Goal: Information Seeking & Learning: Check status

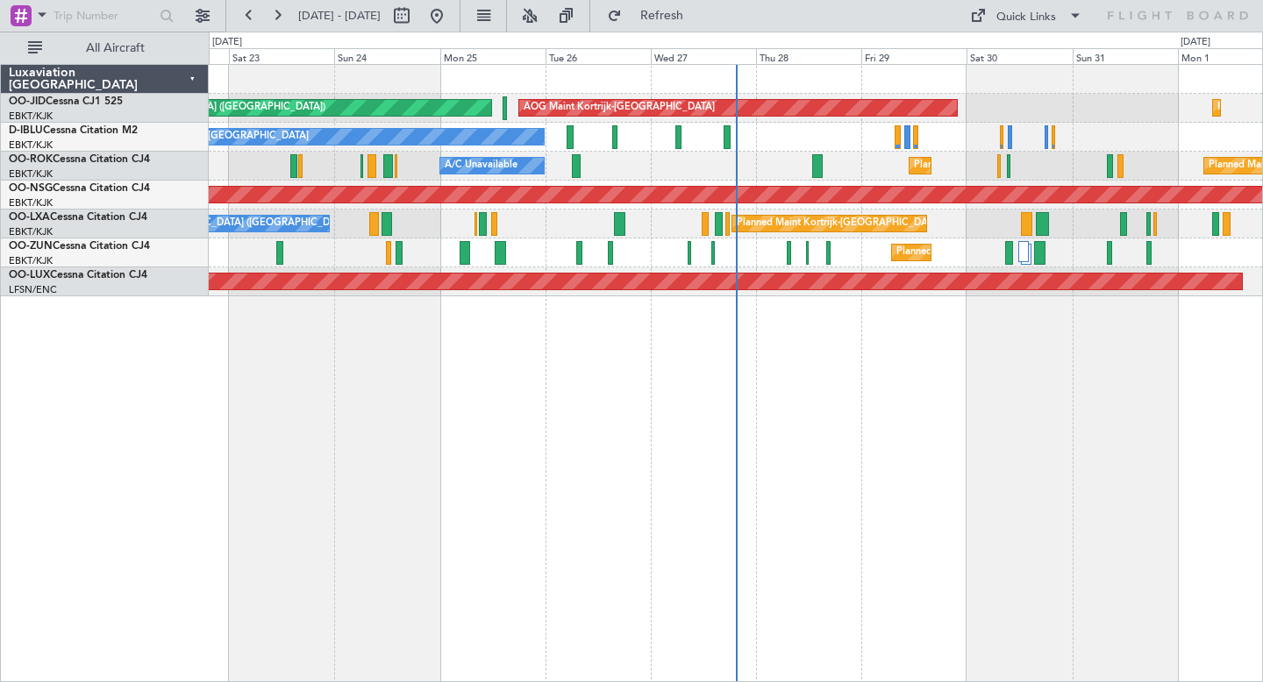
click at [1106, 417] on div "Planned Maint Kortrijk-[GEOGRAPHIC_DATA] AOG Maint [GEOGRAPHIC_DATA]-[GEOGRAPHI…" at bounding box center [736, 373] width 1054 height 618
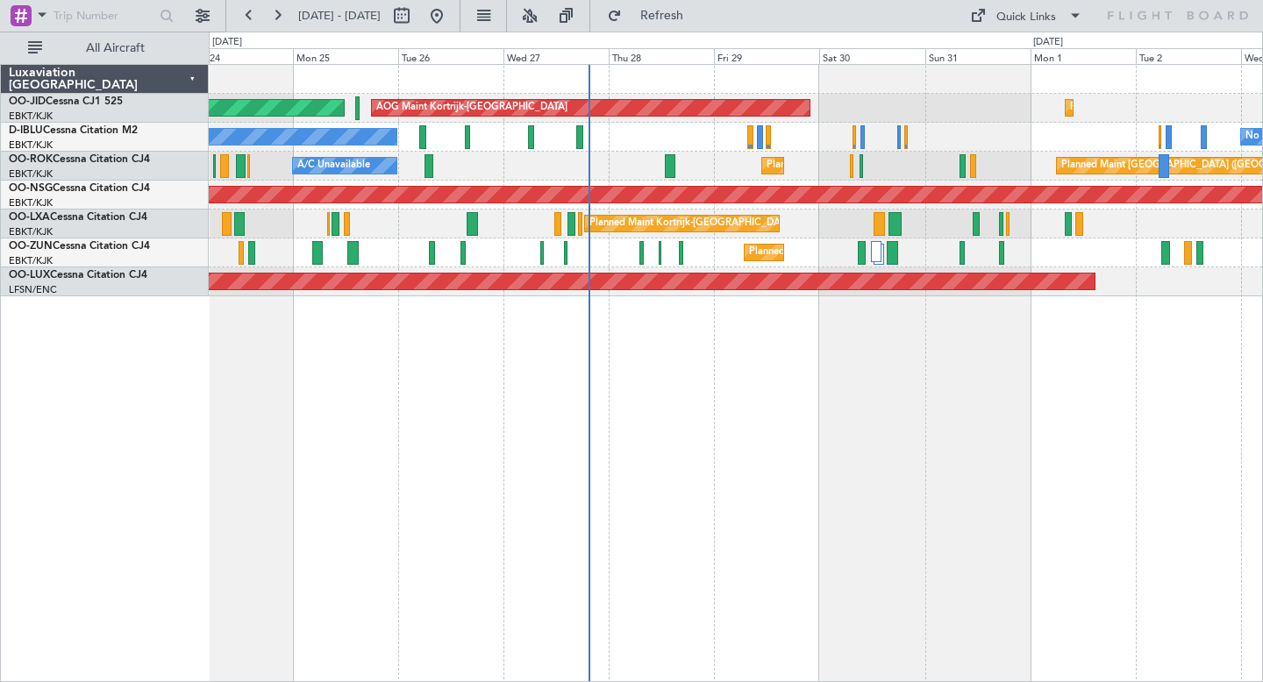
click at [957, 463] on div "Planned Maint Kortrijk-[GEOGRAPHIC_DATA] AOG Maint [GEOGRAPHIC_DATA]-[GEOGRAPHI…" at bounding box center [736, 373] width 1054 height 618
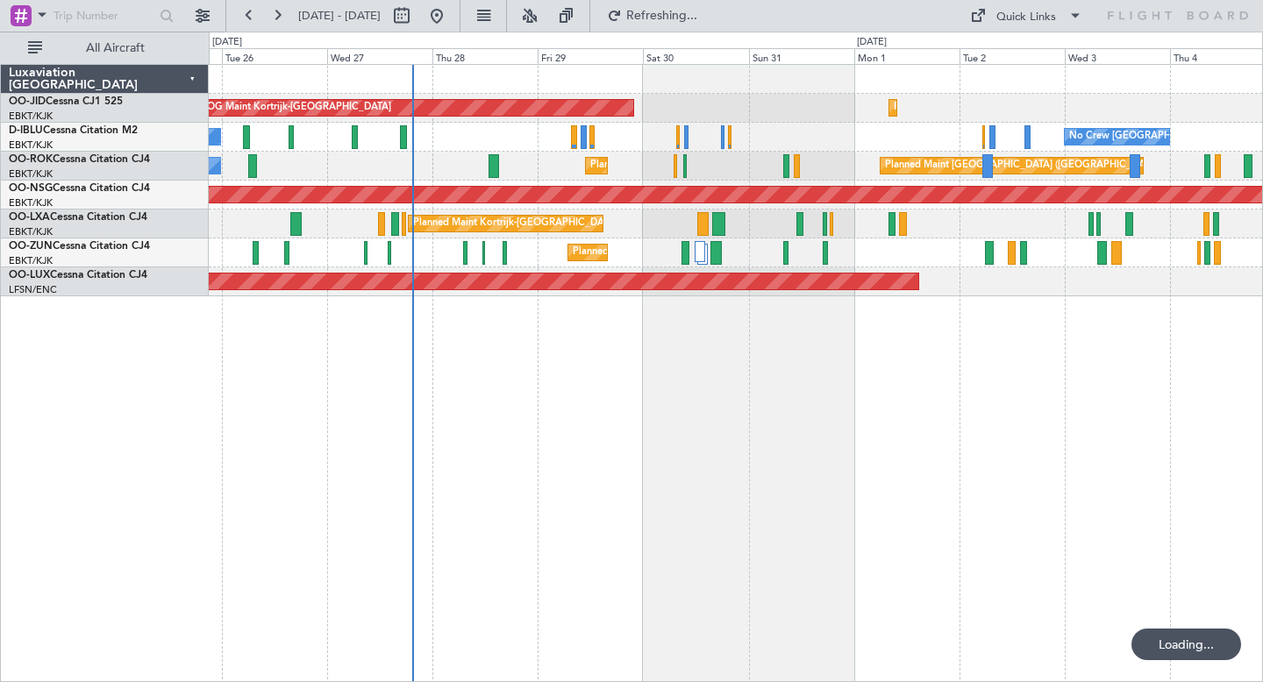
click at [832, 509] on div "Planned Maint Kortrijk-[GEOGRAPHIC_DATA] AOG Maint [GEOGRAPHIC_DATA]-[GEOGRAPHI…" at bounding box center [736, 373] width 1054 height 618
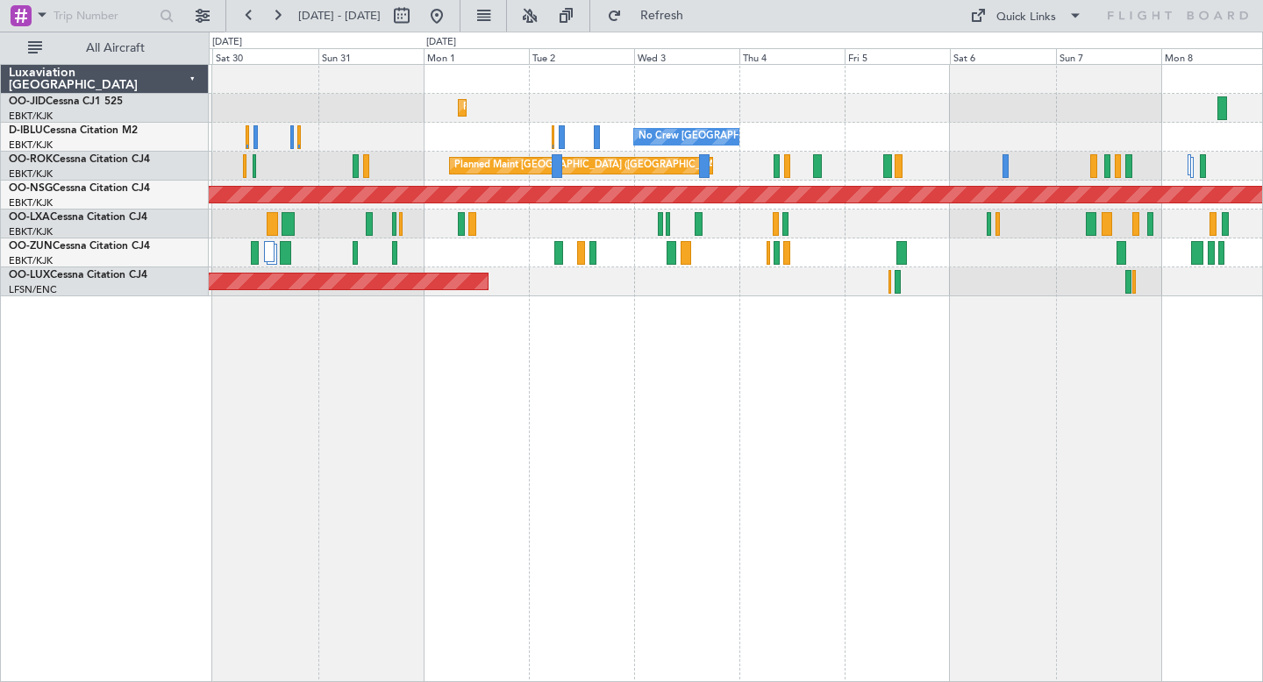
click at [754, 234] on div "Planned Maint Kortrijk-[GEOGRAPHIC_DATA] AOG Maint [GEOGRAPHIC_DATA]-[GEOGRAPHI…" at bounding box center [735, 180] width 1053 height 231
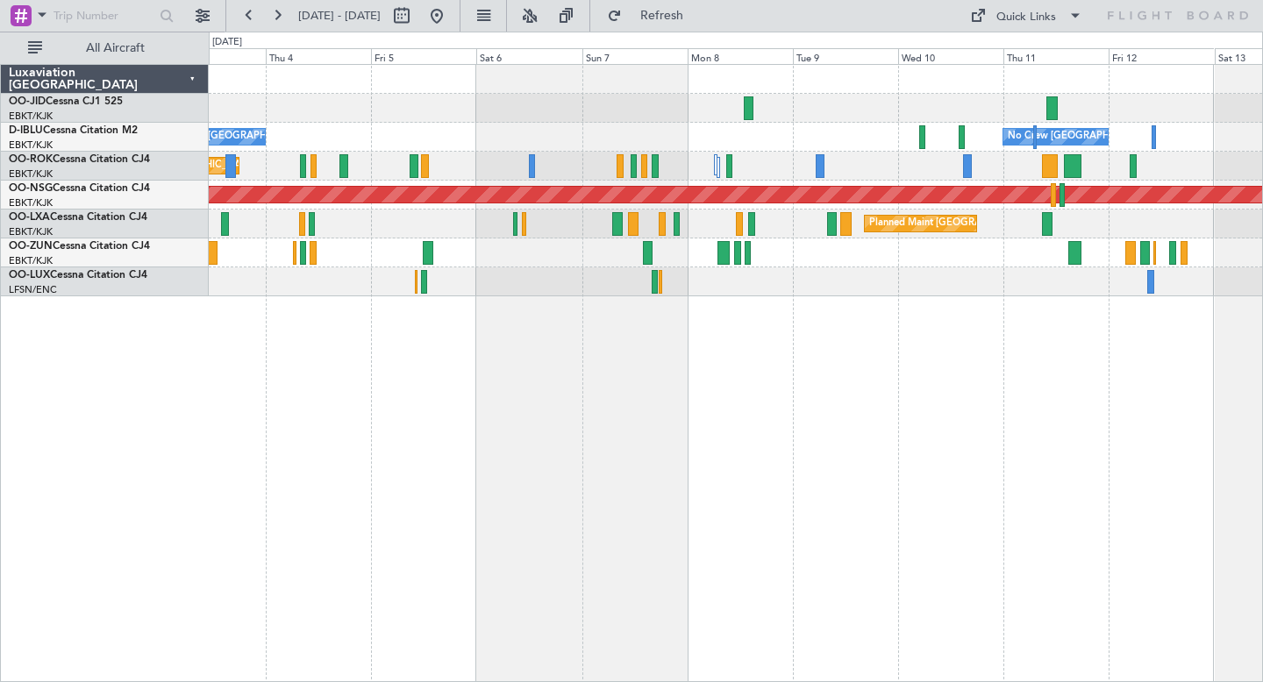
click at [792, 121] on div "Planned Maint Kortrijk-[GEOGRAPHIC_DATA]" at bounding box center [735, 108] width 1053 height 29
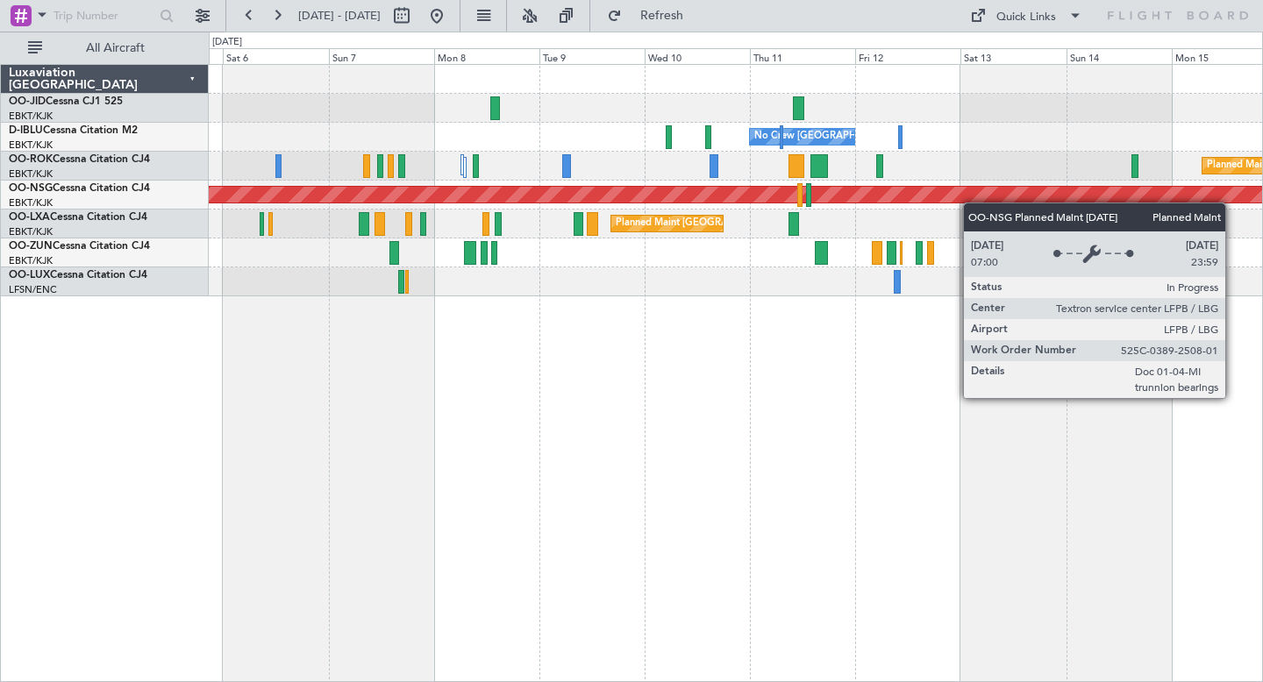
click at [853, 211] on div "No Crew [GEOGRAPHIC_DATA] ([GEOGRAPHIC_DATA] National) No Crew [GEOGRAPHIC_DATA…" at bounding box center [735, 180] width 1053 height 231
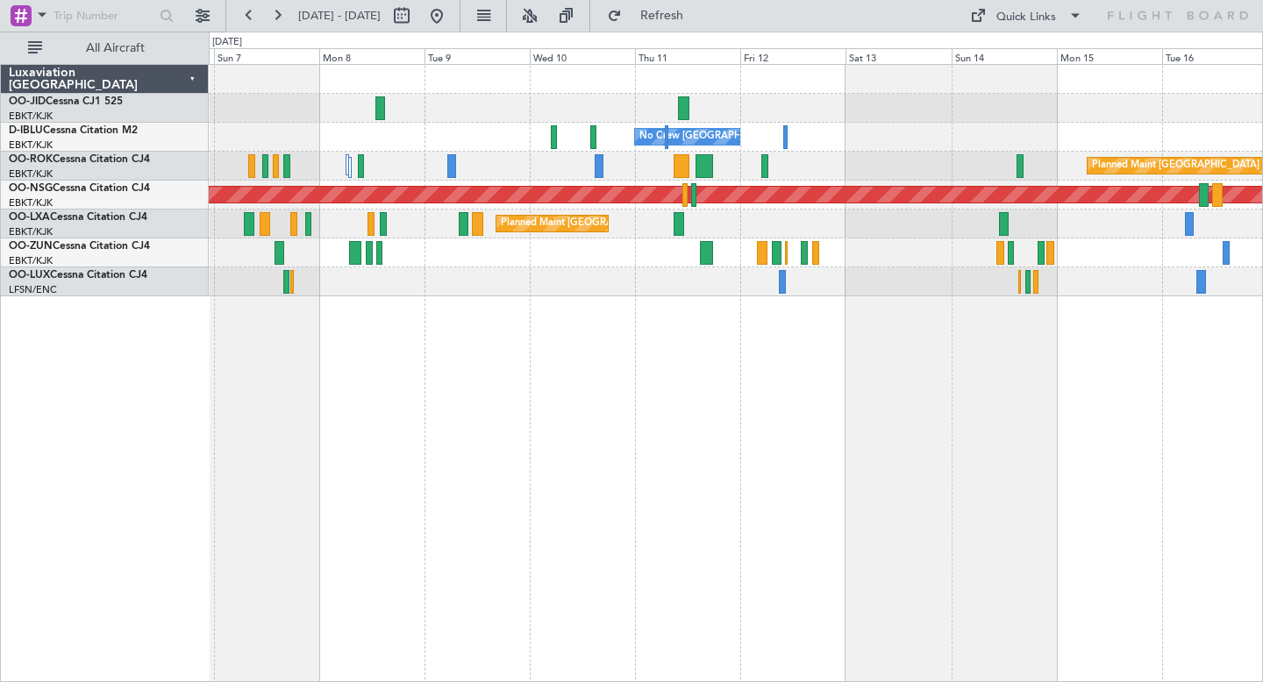
click at [644, 137] on div "No Crew [GEOGRAPHIC_DATA] ([GEOGRAPHIC_DATA] National)" at bounding box center [735, 137] width 1053 height 29
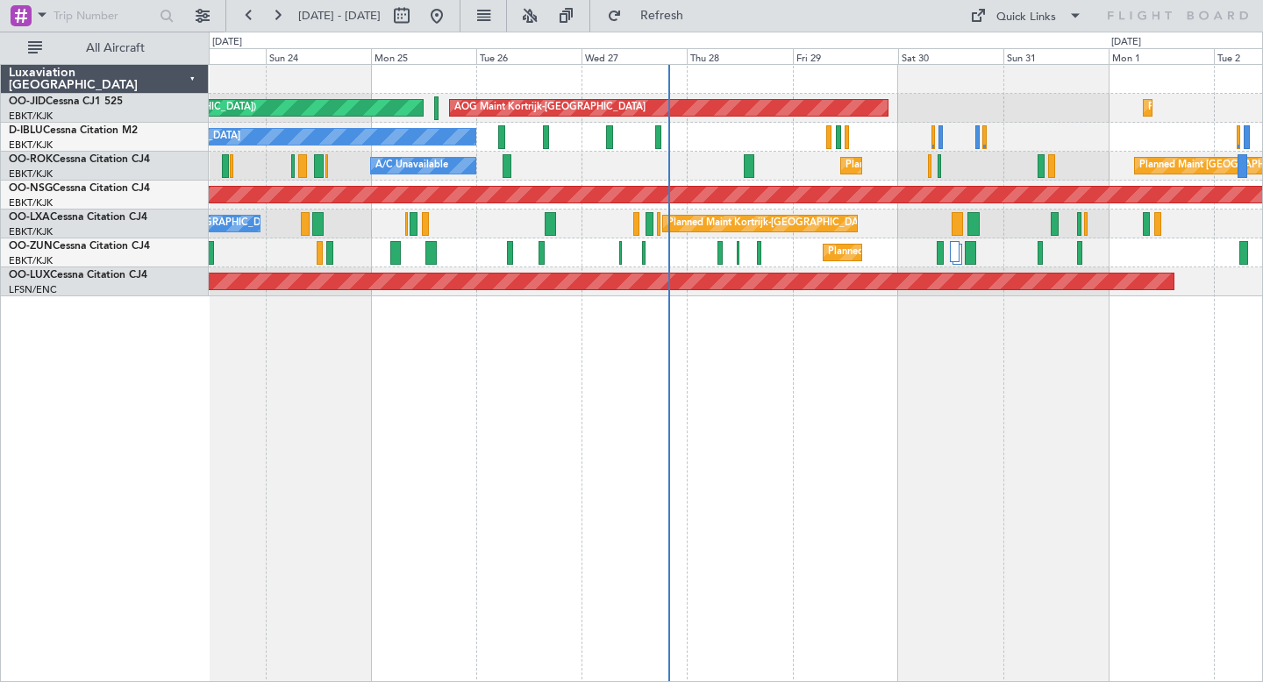
click at [874, 224] on div "AOG Maint Kortrijk-Wevelgem Planned Maint Paris (Le Bourget) Planned Maint Kort…" at bounding box center [735, 180] width 1053 height 231
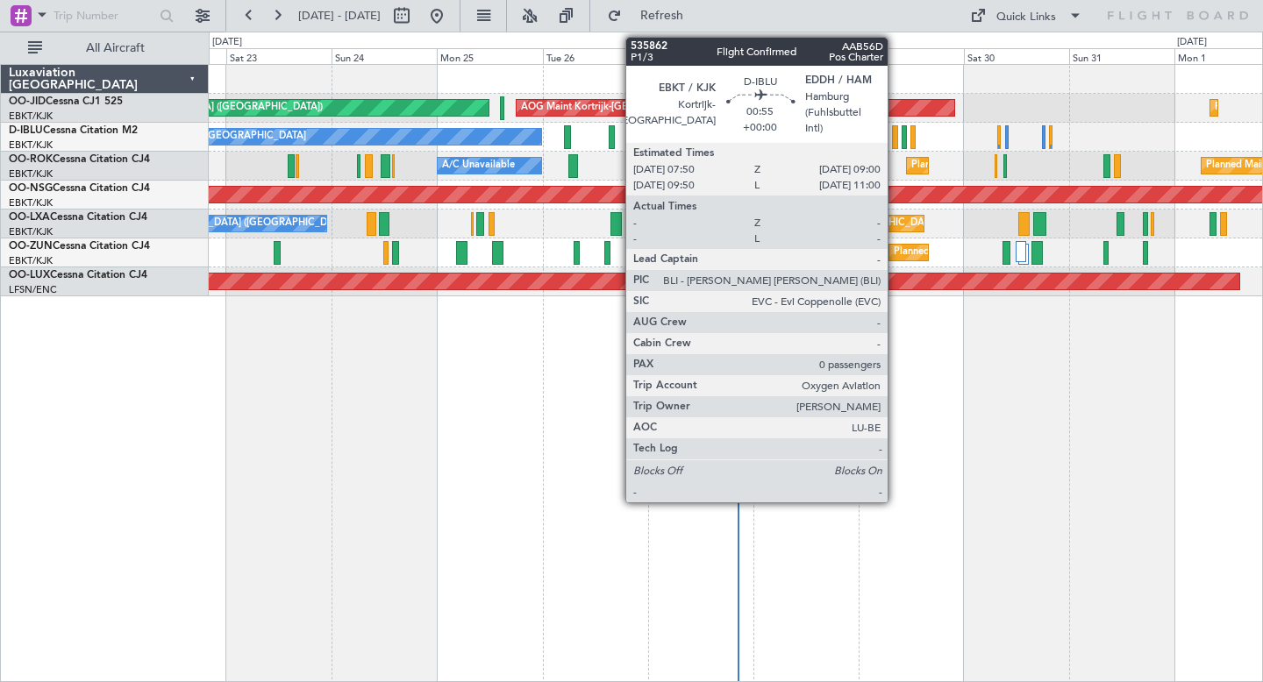
click at [895, 134] on div at bounding box center [894, 137] width 5 height 24
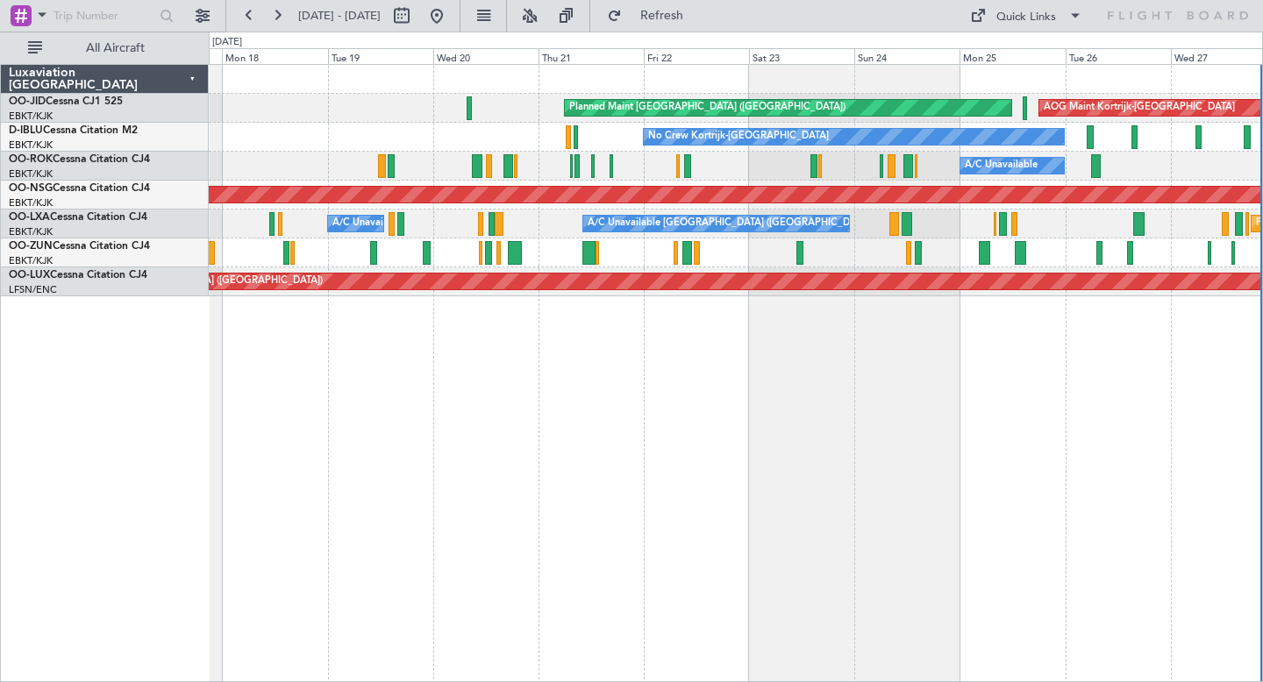
click at [995, 465] on div "AOG Maint Kortrijk-Wevelgem Planned Maint Paris (Le Bourget) No Crew Kortrijk-W…" at bounding box center [736, 373] width 1054 height 618
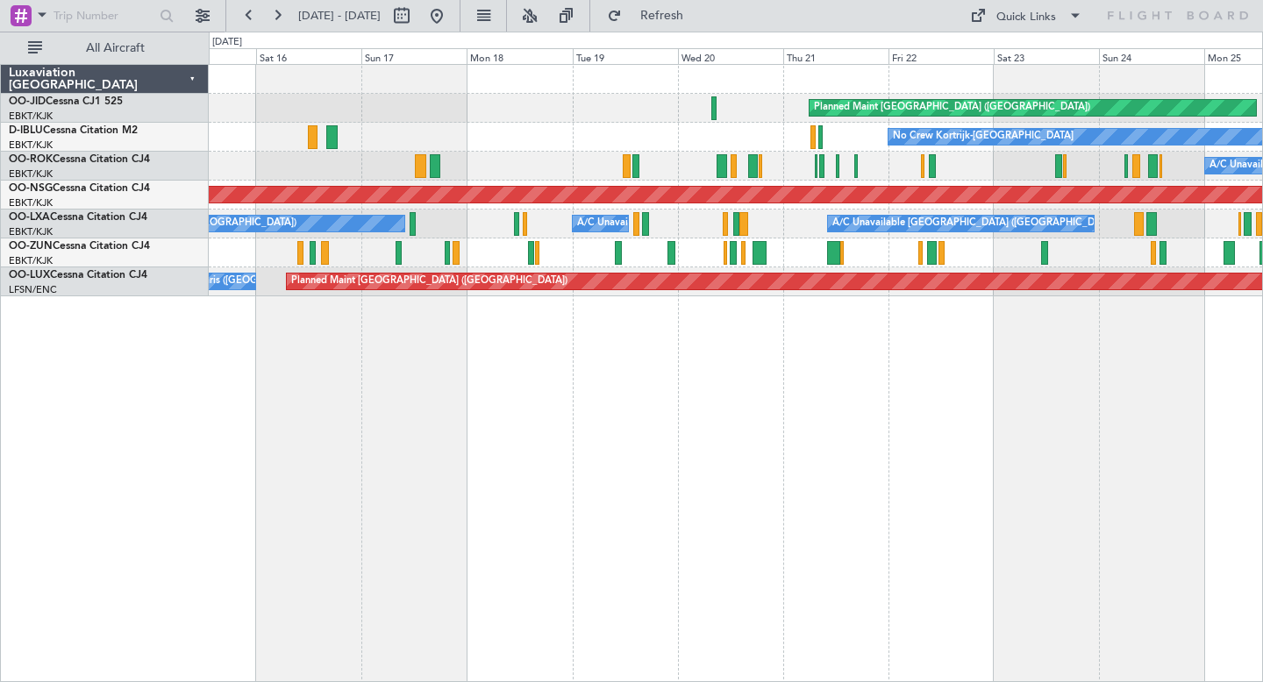
click at [644, 367] on div "Planned Maint Paris (Le Bourget) AOG Maint Kortrijk-Wevelgem No Crew Kortrijk-W…" at bounding box center [736, 373] width 1054 height 618
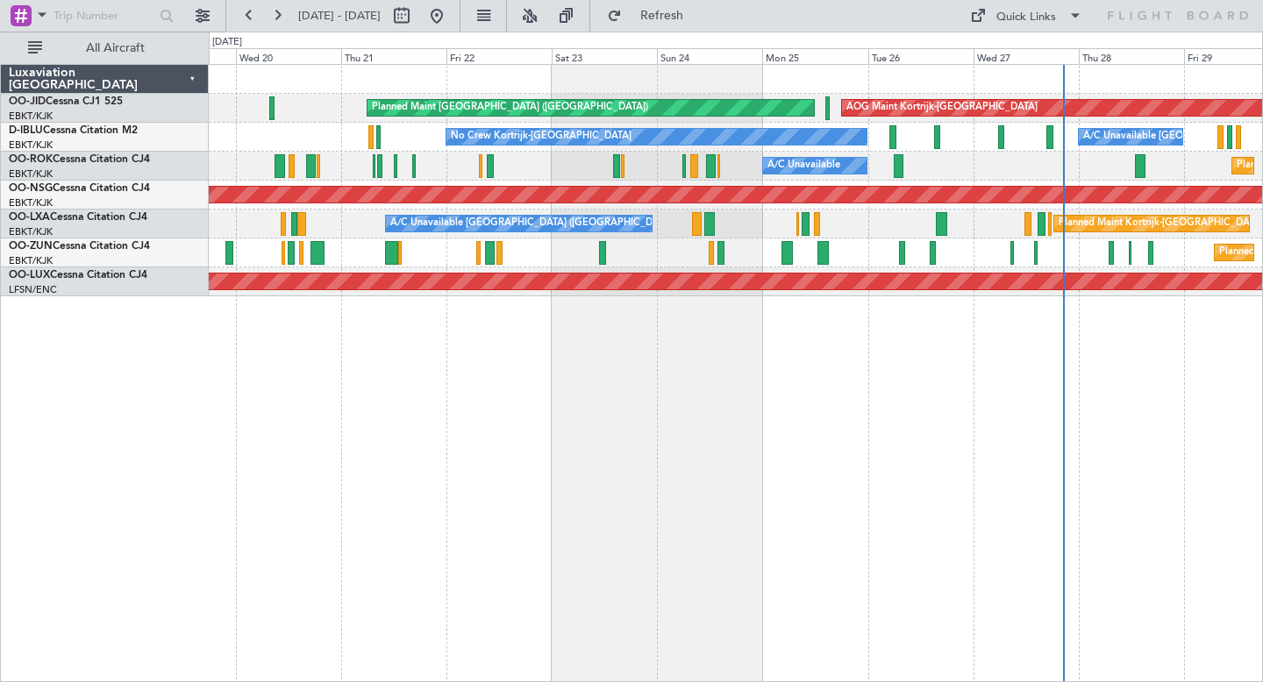
click at [356, 149] on div "No Crew Kortrijk-Wevelgem A/C Unavailable Kortrijk-Wevelgem" at bounding box center [735, 137] width 1053 height 29
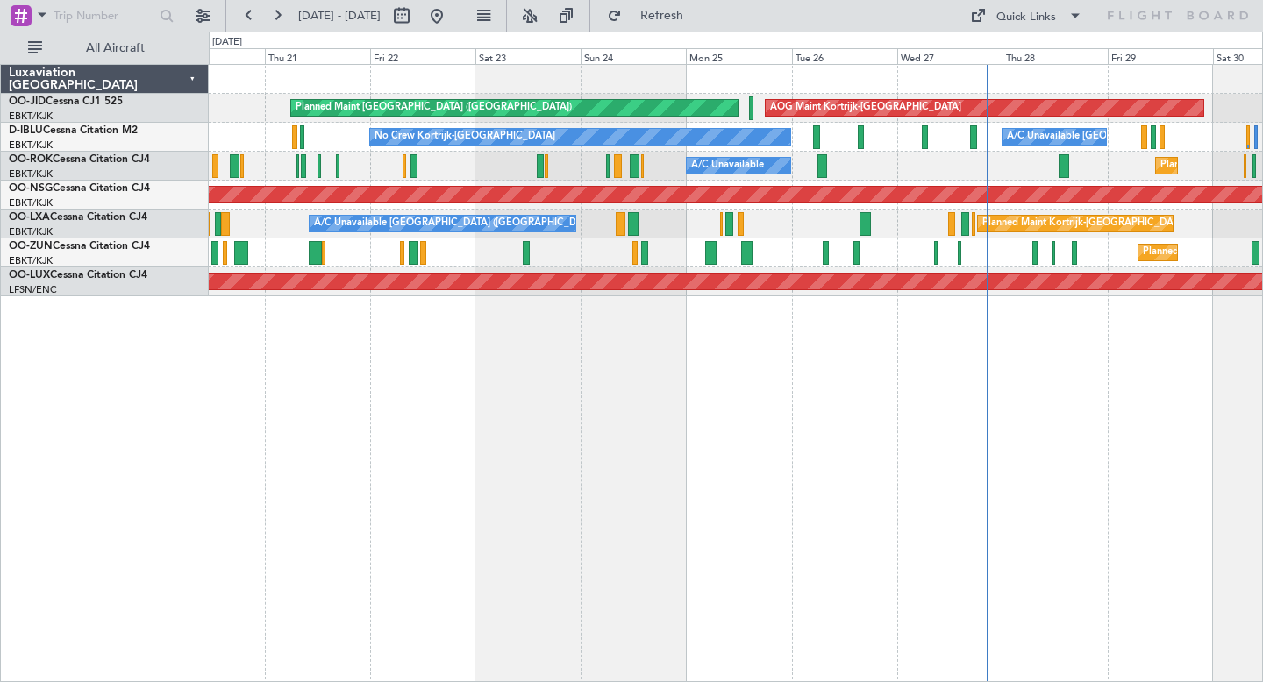
click at [427, 478] on div "Planned Maint Paris (Le Bourget) AOG Maint Kortrijk-Wevelgem Planned Maint Kort…" at bounding box center [736, 373] width 1054 height 618
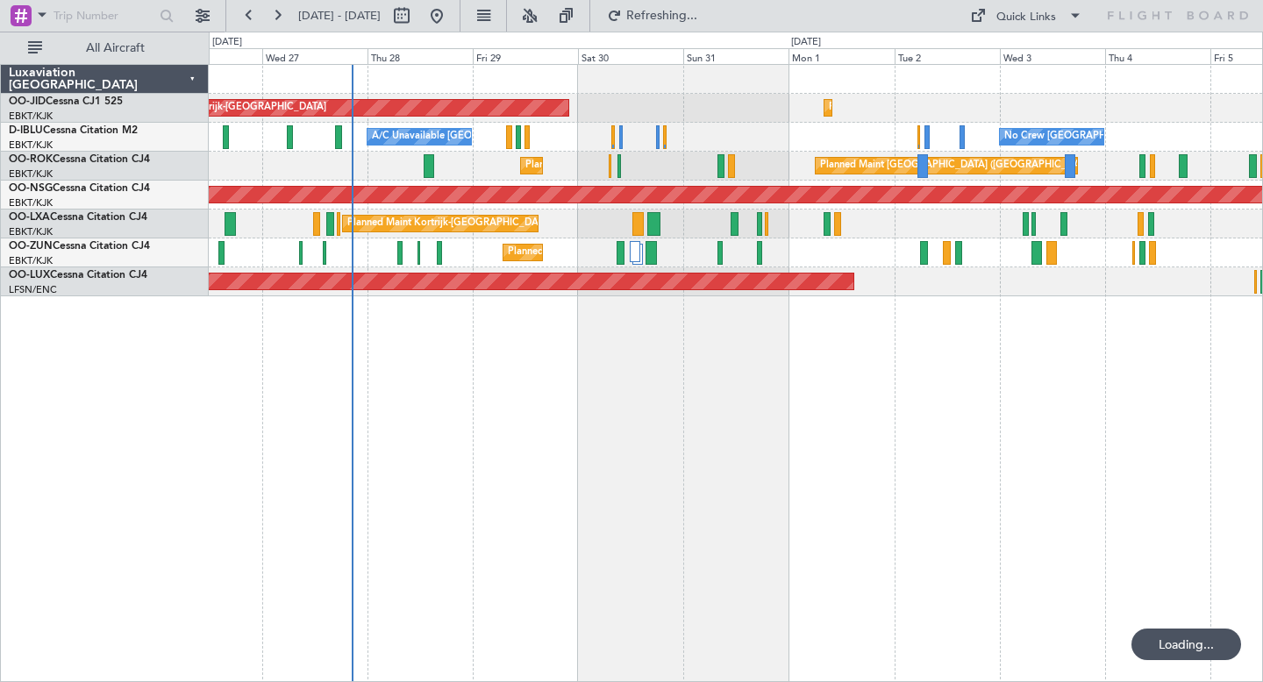
click at [855, 541] on div "AOG Maint Kortrijk-Wevelgem Planned Maint Kortrijk-Wevelgem Planned Maint Paris…" at bounding box center [736, 373] width 1054 height 618
